Goal: Task Accomplishment & Management: Complete application form

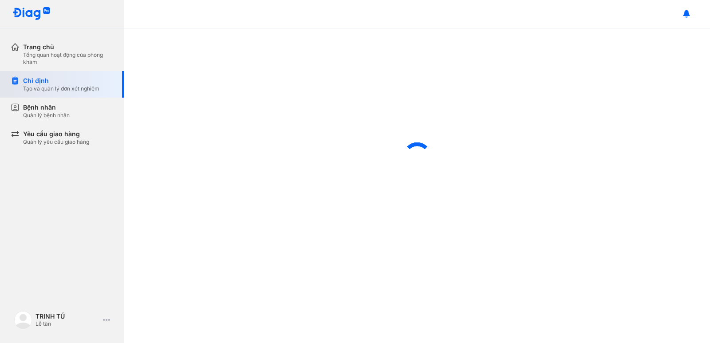
click at [35, 81] on div "Chỉ định" at bounding box center [61, 80] width 76 height 9
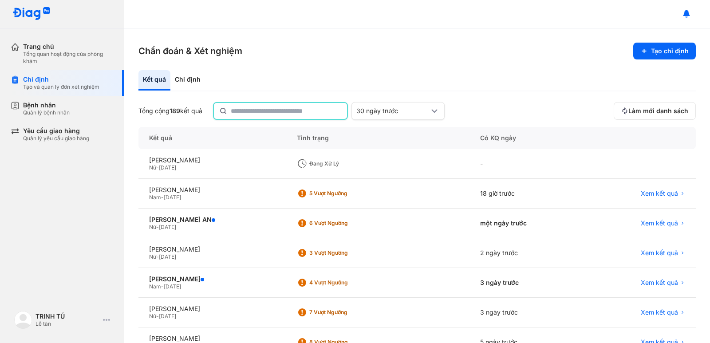
click at [266, 117] on input "text" at bounding box center [286, 111] width 111 height 16
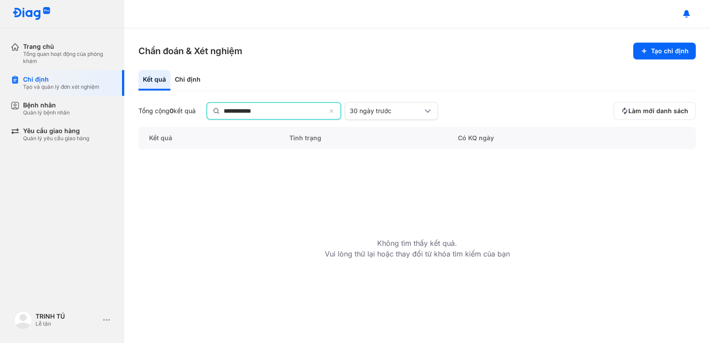
drag, startPoint x: 278, startPoint y: 113, endPoint x: 212, endPoint y: 116, distance: 65.3
click at [212, 116] on div "**********" at bounding box center [273, 111] width 135 height 18
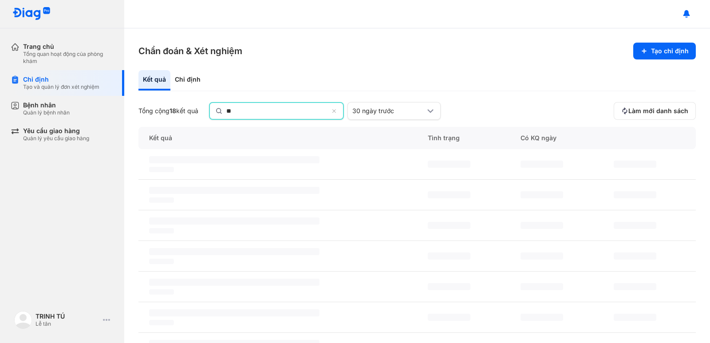
type input "*"
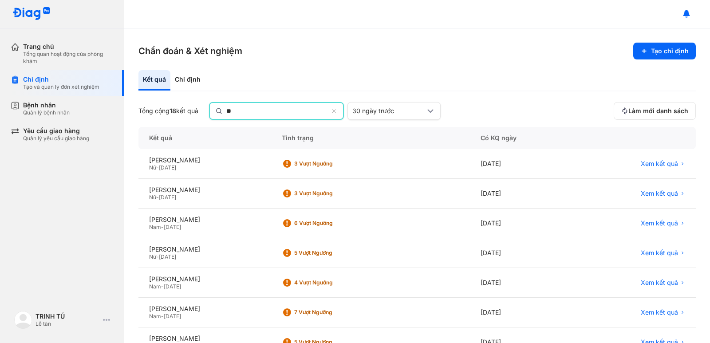
type input "*"
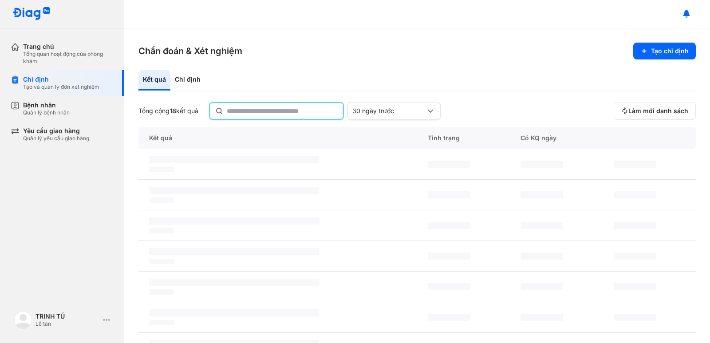
type input "*"
